Goal: Navigation & Orientation: Find specific page/section

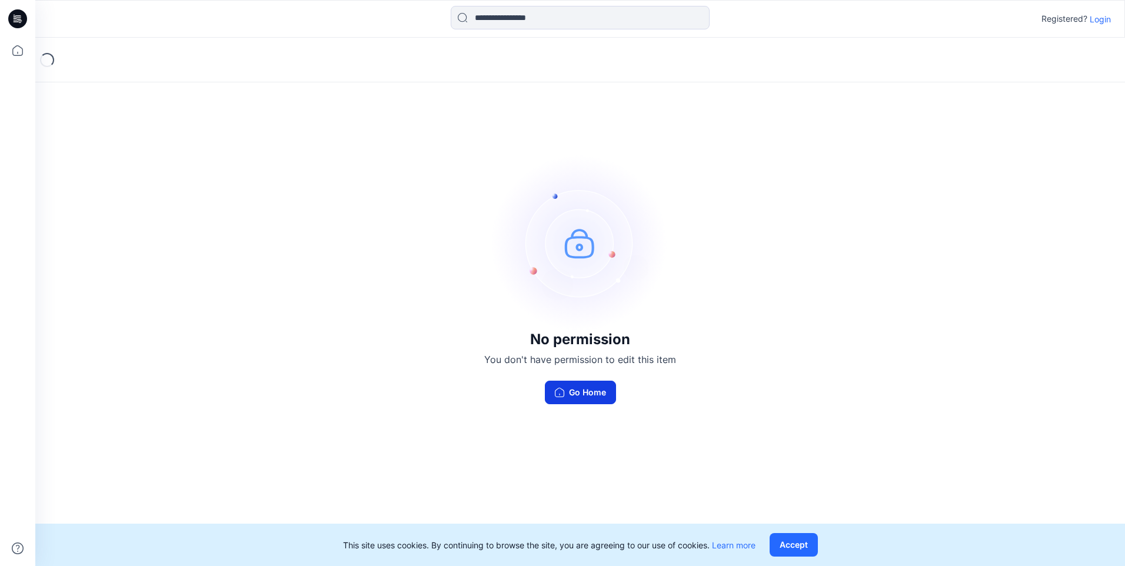
click at [562, 393] on icon "button" at bounding box center [559, 392] width 9 height 9
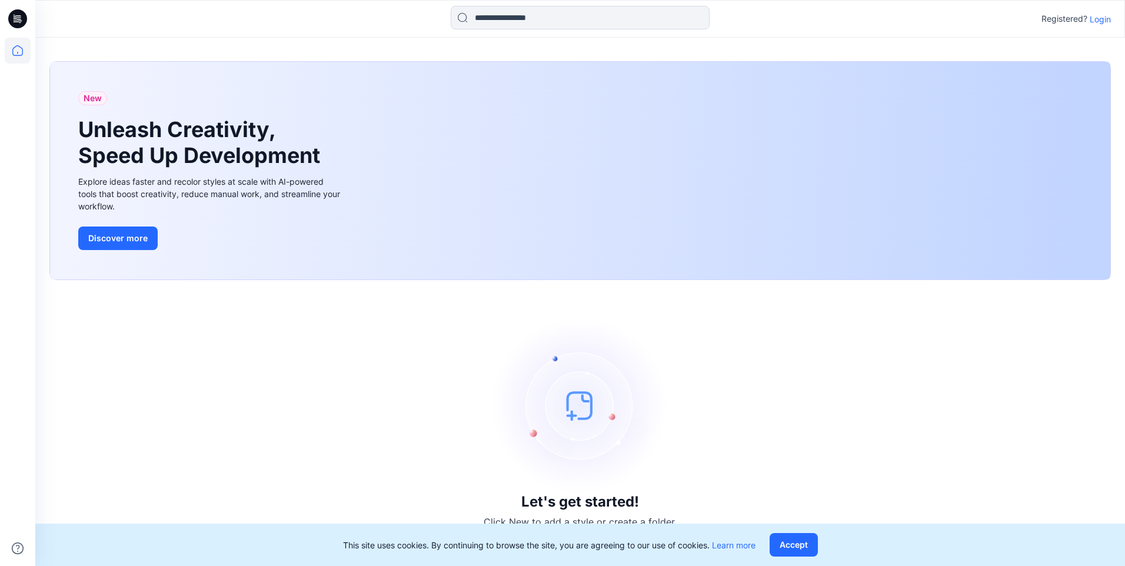
click at [1097, 21] on p "Login" at bounding box center [1100, 19] width 21 height 12
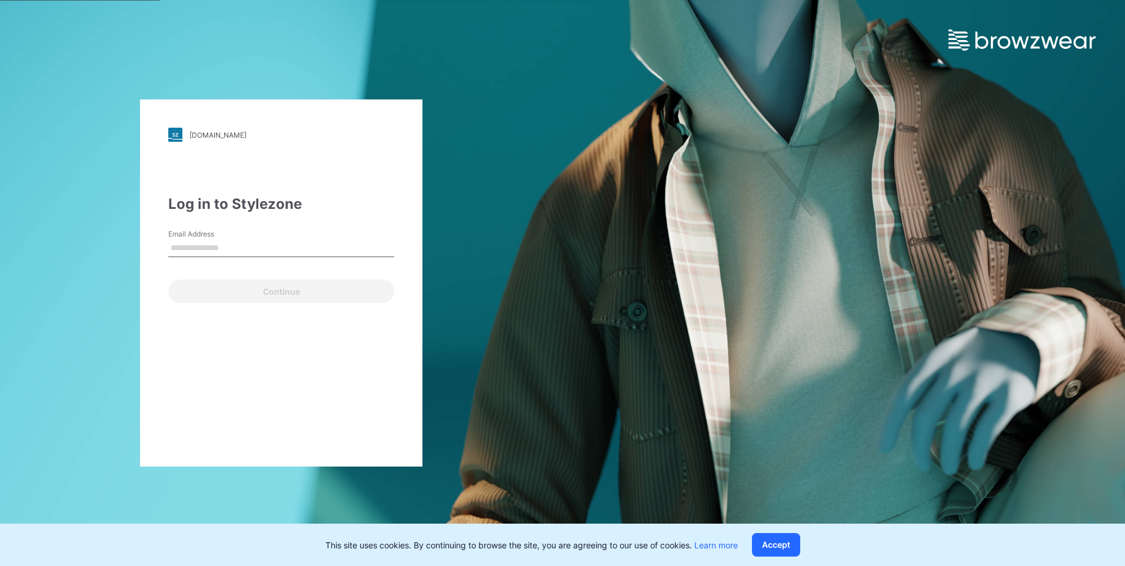
click at [210, 245] on input "Email Address" at bounding box center [281, 249] width 226 height 18
type input "**********"
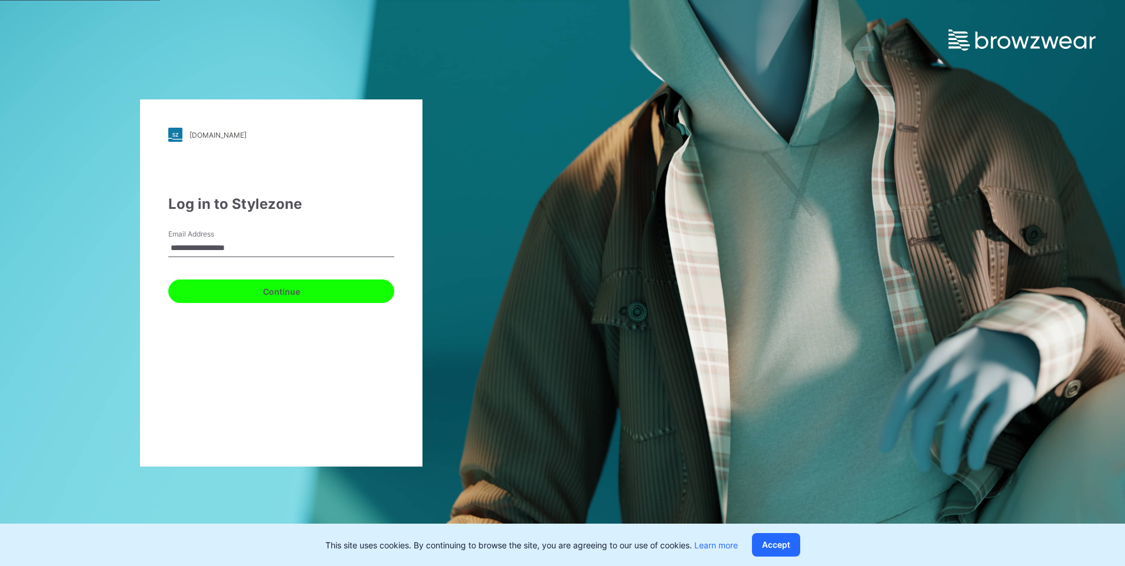
click at [252, 295] on button "Continue" at bounding box center [281, 292] width 226 height 24
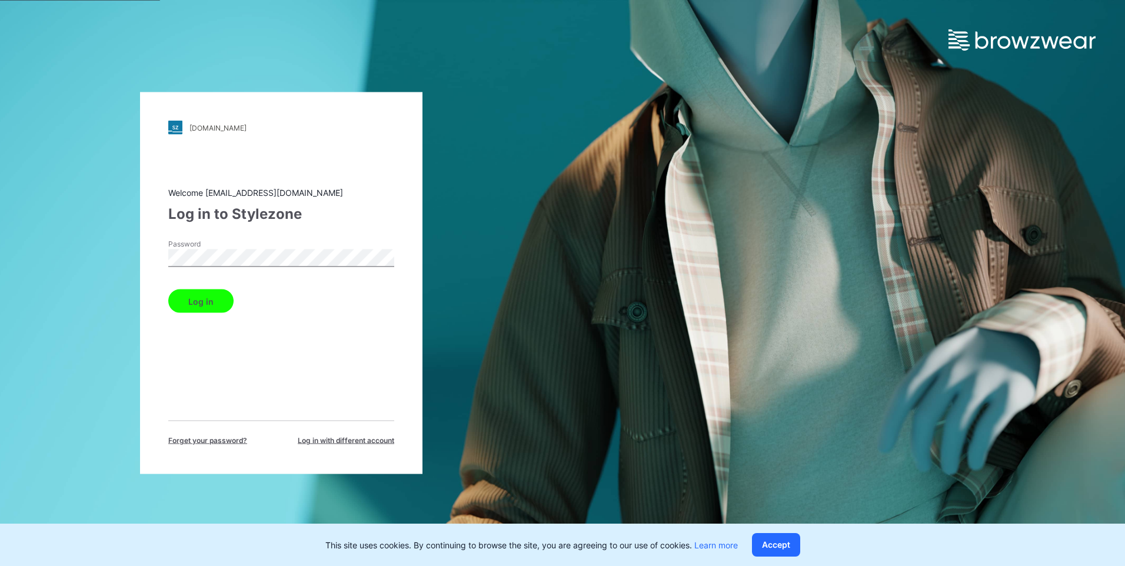
click at [168, 290] on button "Log in" at bounding box center [200, 302] width 65 height 24
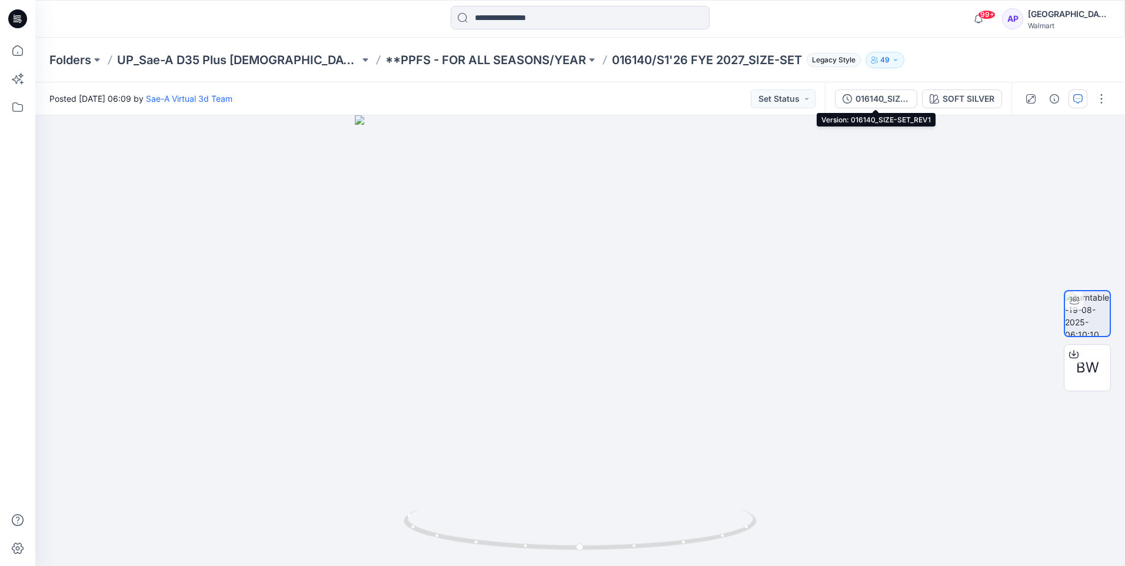
click at [839, 97] on button "016140_SIZE-SET_REV1" at bounding box center [876, 98] width 82 height 19
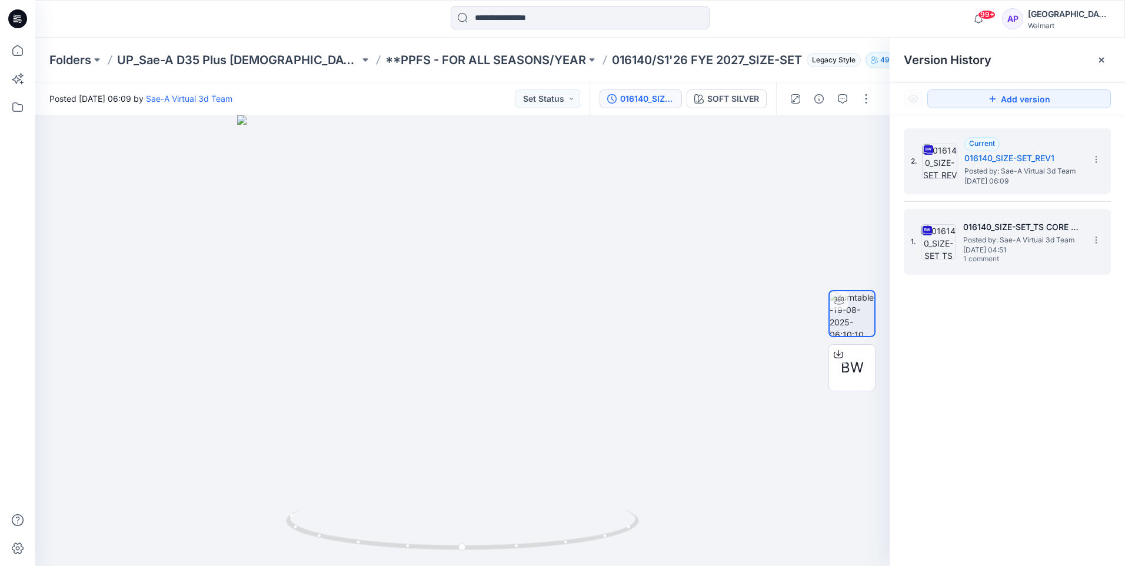
click at [991, 247] on span "[DATE] 04:51" at bounding box center [1023, 250] width 118 height 8
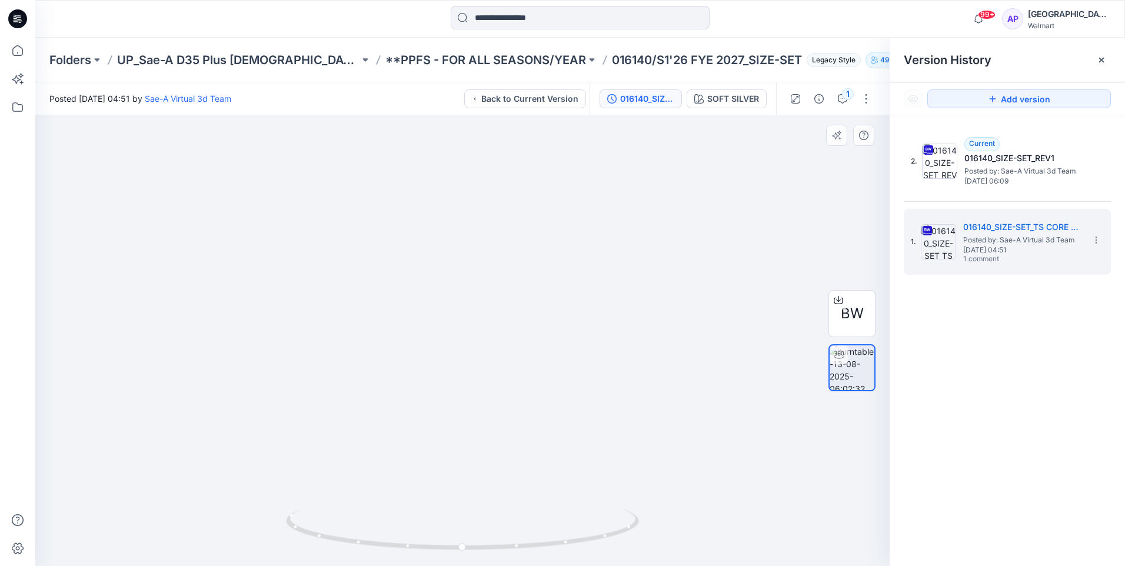
drag, startPoint x: 770, startPoint y: 397, endPoint x: 739, endPoint y: 400, distance: 30.7
drag, startPoint x: 657, startPoint y: 533, endPoint x: 570, endPoint y: 534, distance: 87.1
click at [570, 534] on div at bounding box center [462, 340] width 855 height 451
drag, startPoint x: 544, startPoint y: 546, endPoint x: 616, endPoint y: 534, distance: 72.7
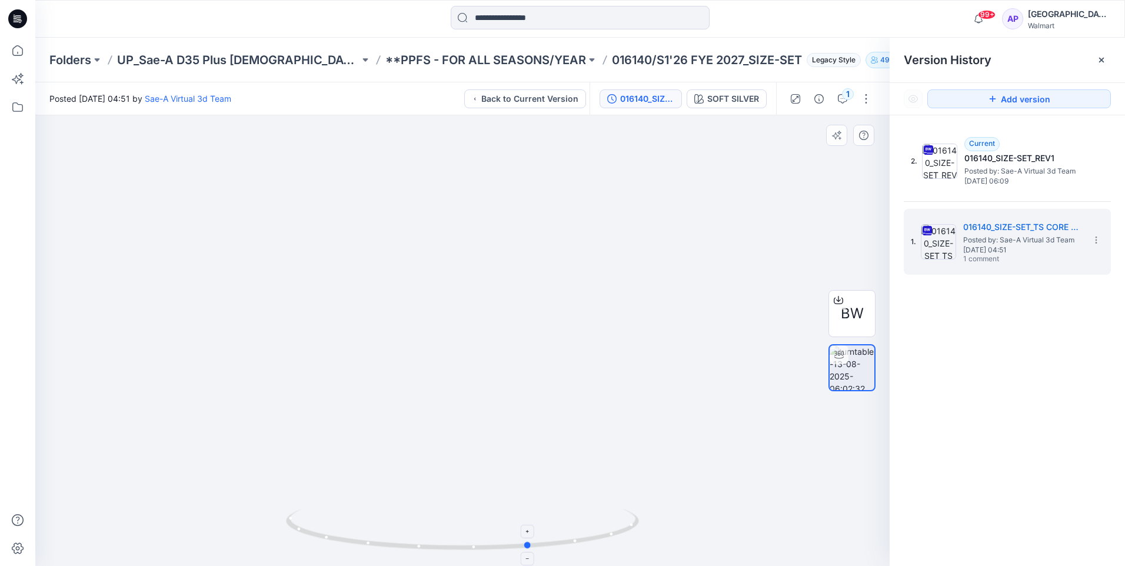
click at [616, 534] on icon at bounding box center [464, 531] width 356 height 44
drag, startPoint x: 562, startPoint y: 542, endPoint x: 538, endPoint y: 538, distance: 24.4
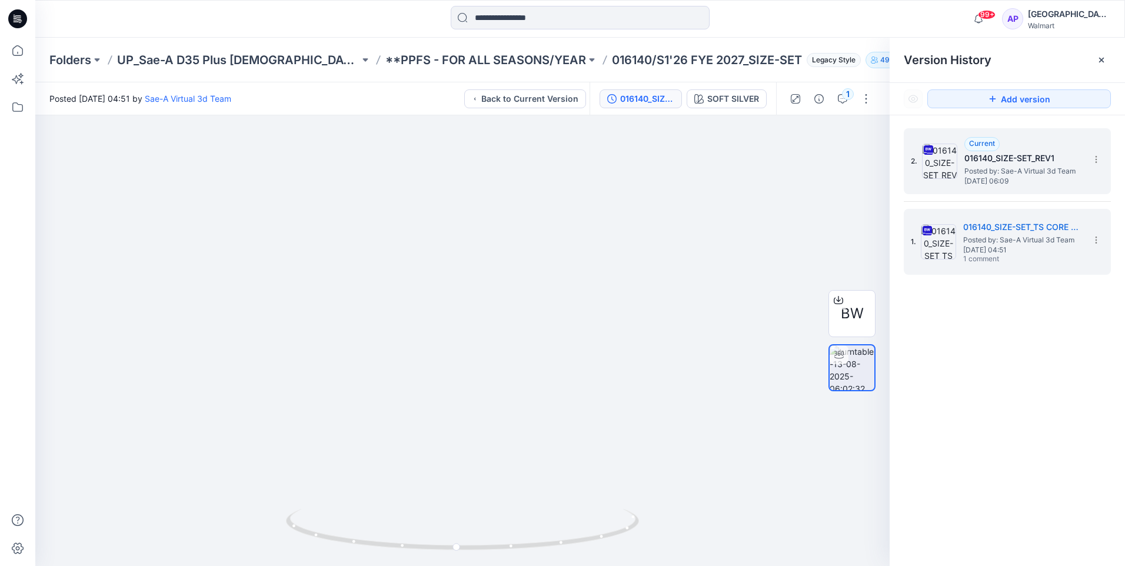
click at [945, 159] on img at bounding box center [939, 161] width 35 height 35
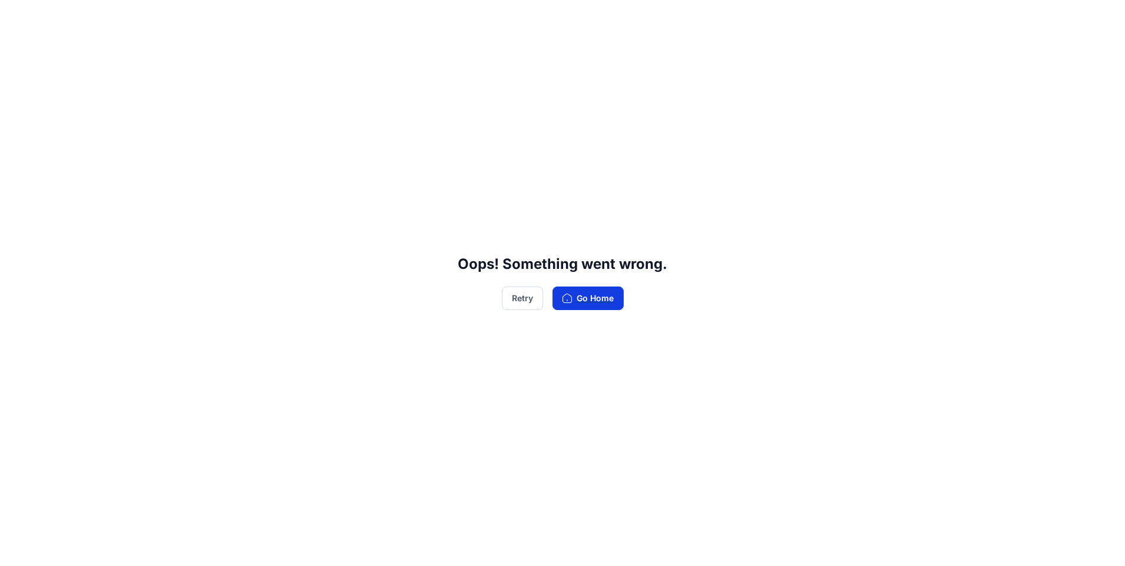
click at [574, 301] on button "Go Home" at bounding box center [588, 299] width 71 height 24
